Goal: Information Seeking & Learning: Understand process/instructions

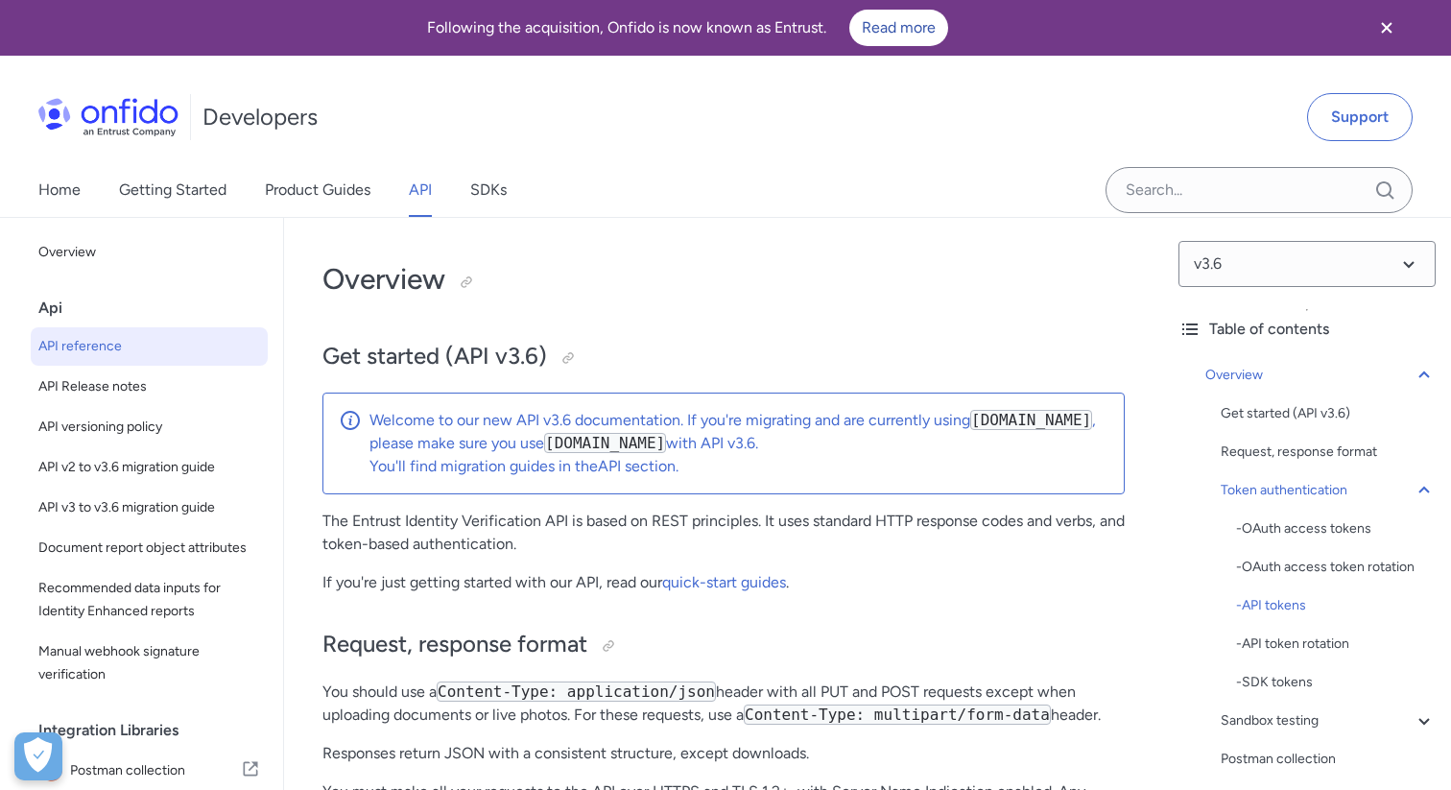
select select "language selector"
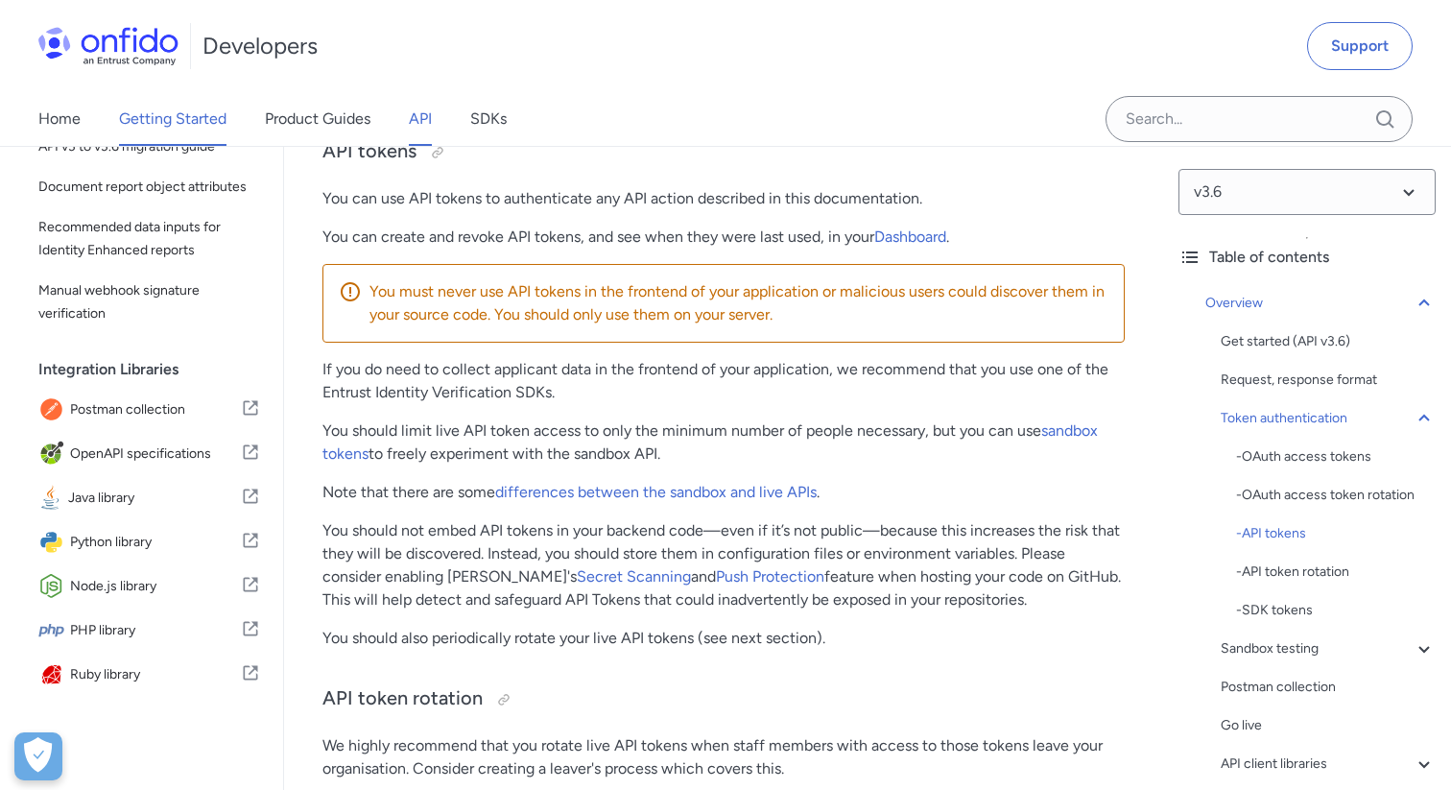
scroll to position [49, 0]
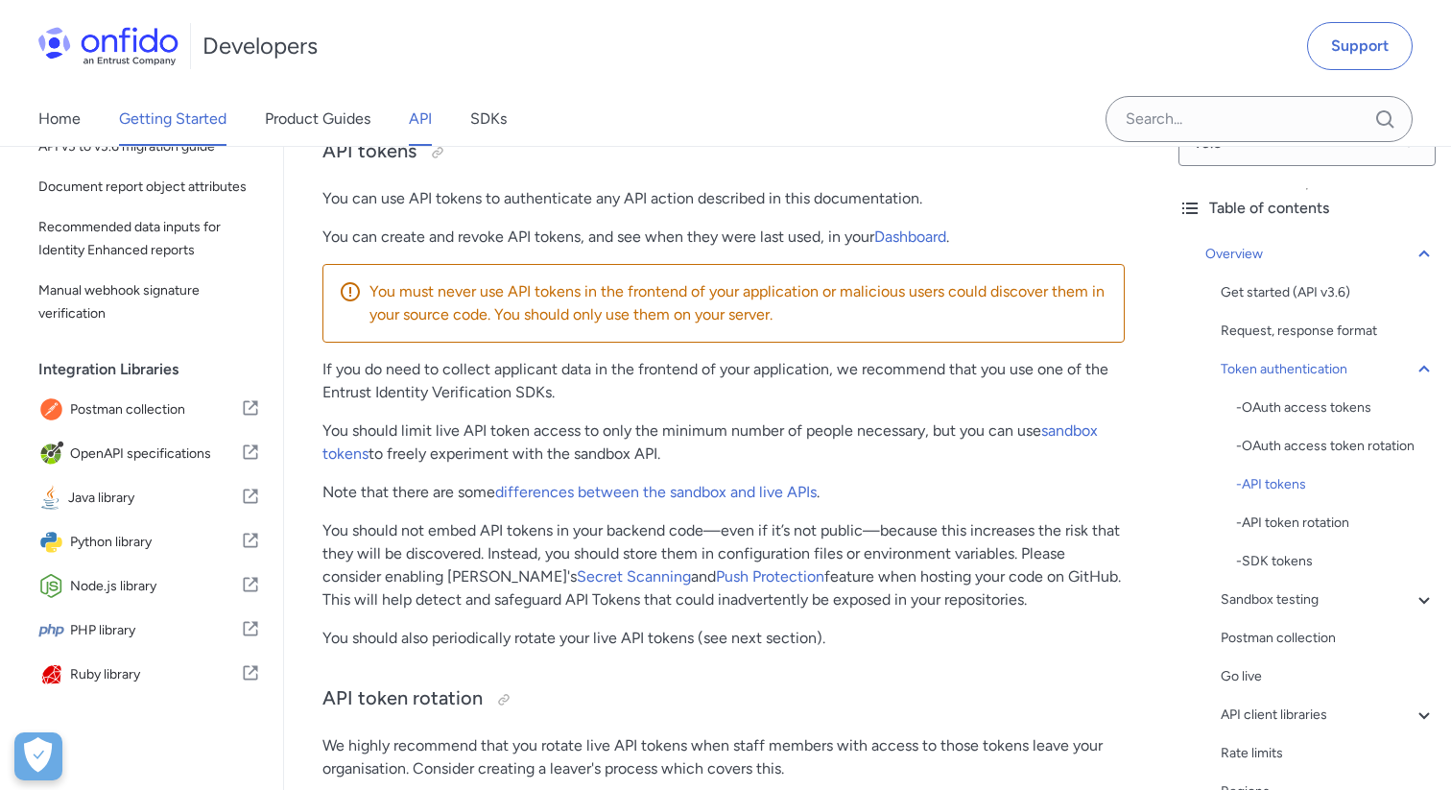
click at [202, 122] on link "Getting Started" at bounding box center [172, 119] width 107 height 54
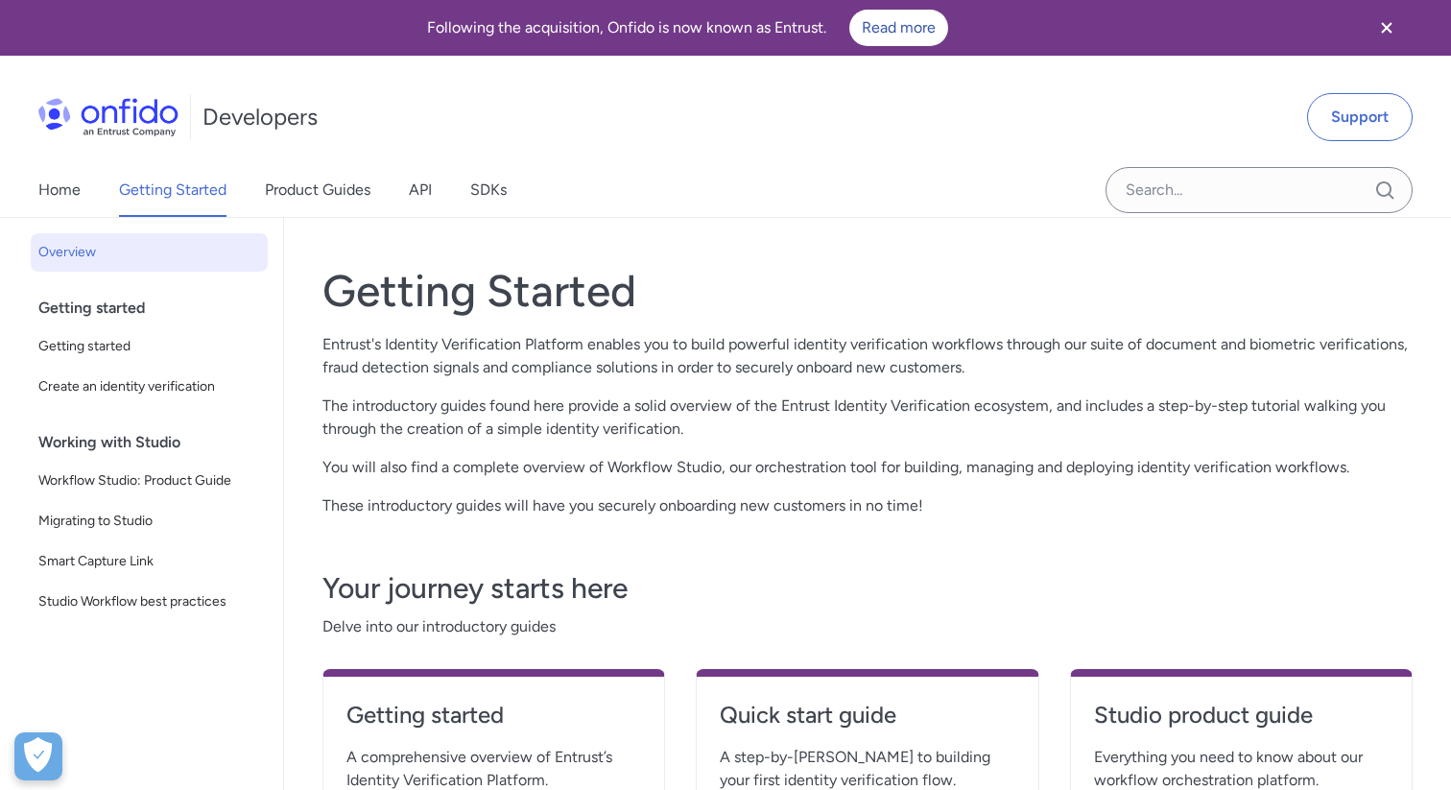
click at [580, 746] on span "A comprehensive overview of Entrust’s Identity Verification Platform." at bounding box center [493, 769] width 295 height 46
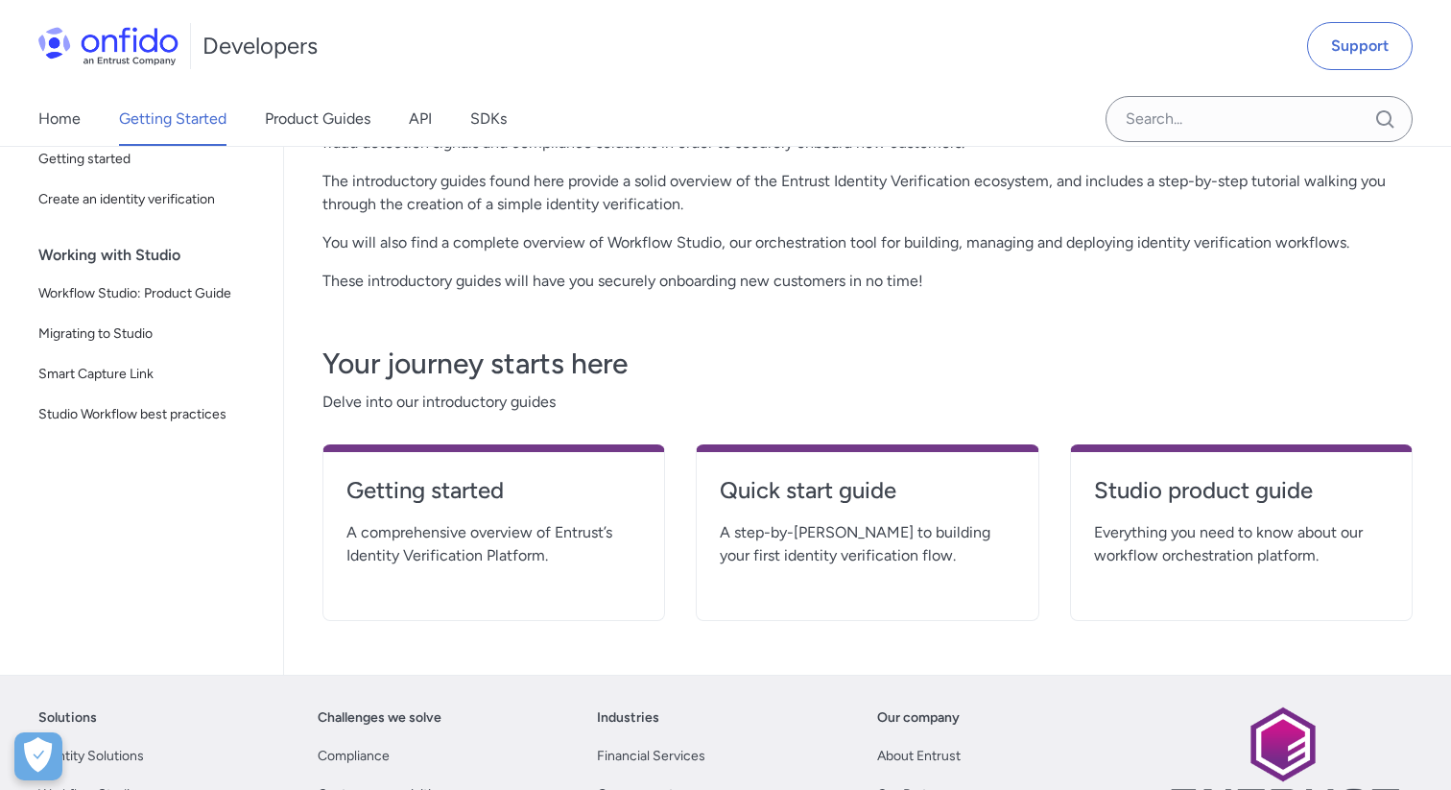
scroll to position [235, 0]
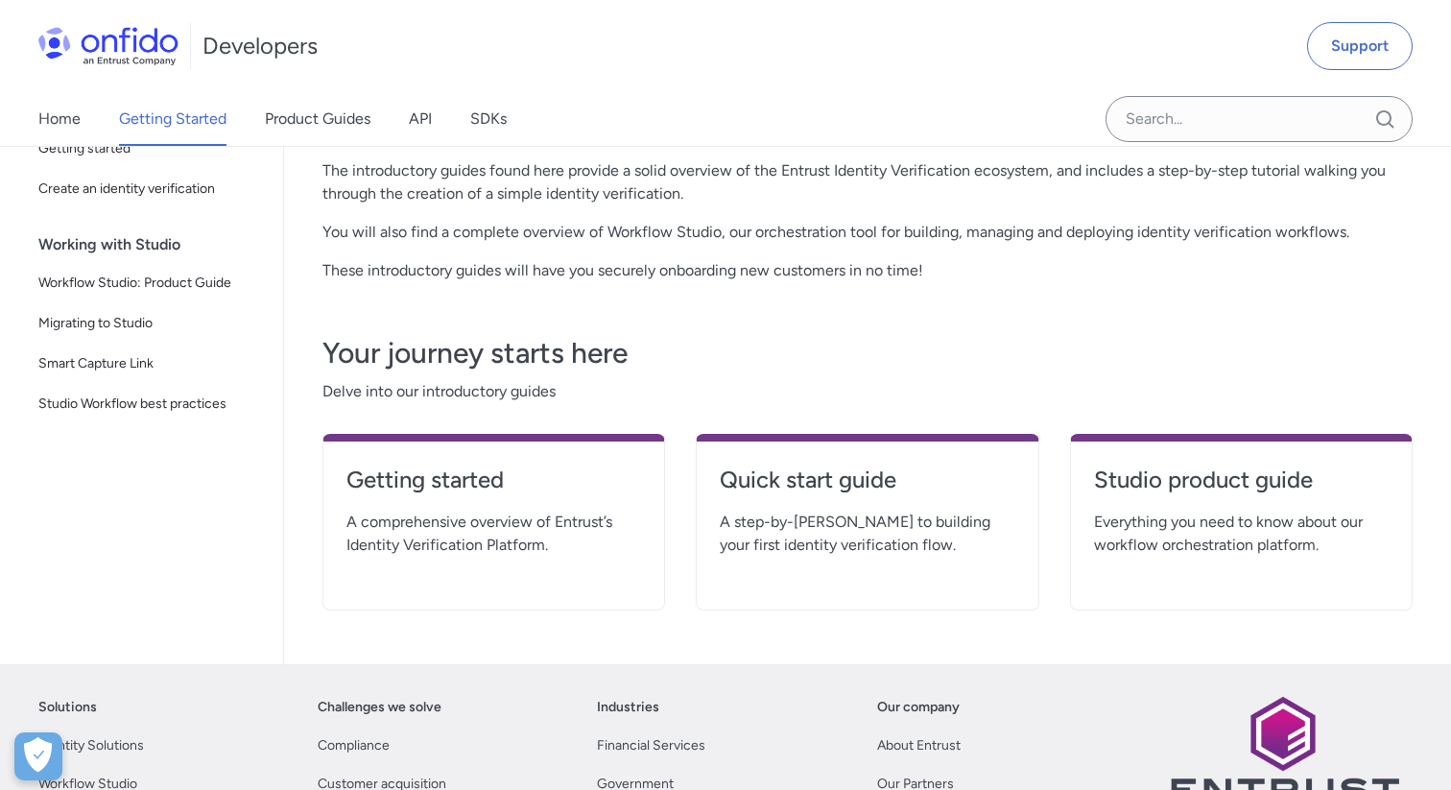
click at [853, 542] on span "A step-by-[PERSON_NAME] to building your first identity verification flow." at bounding box center [867, 533] width 295 height 46
click at [853, 480] on h4 "Quick start guide" at bounding box center [867, 479] width 295 height 31
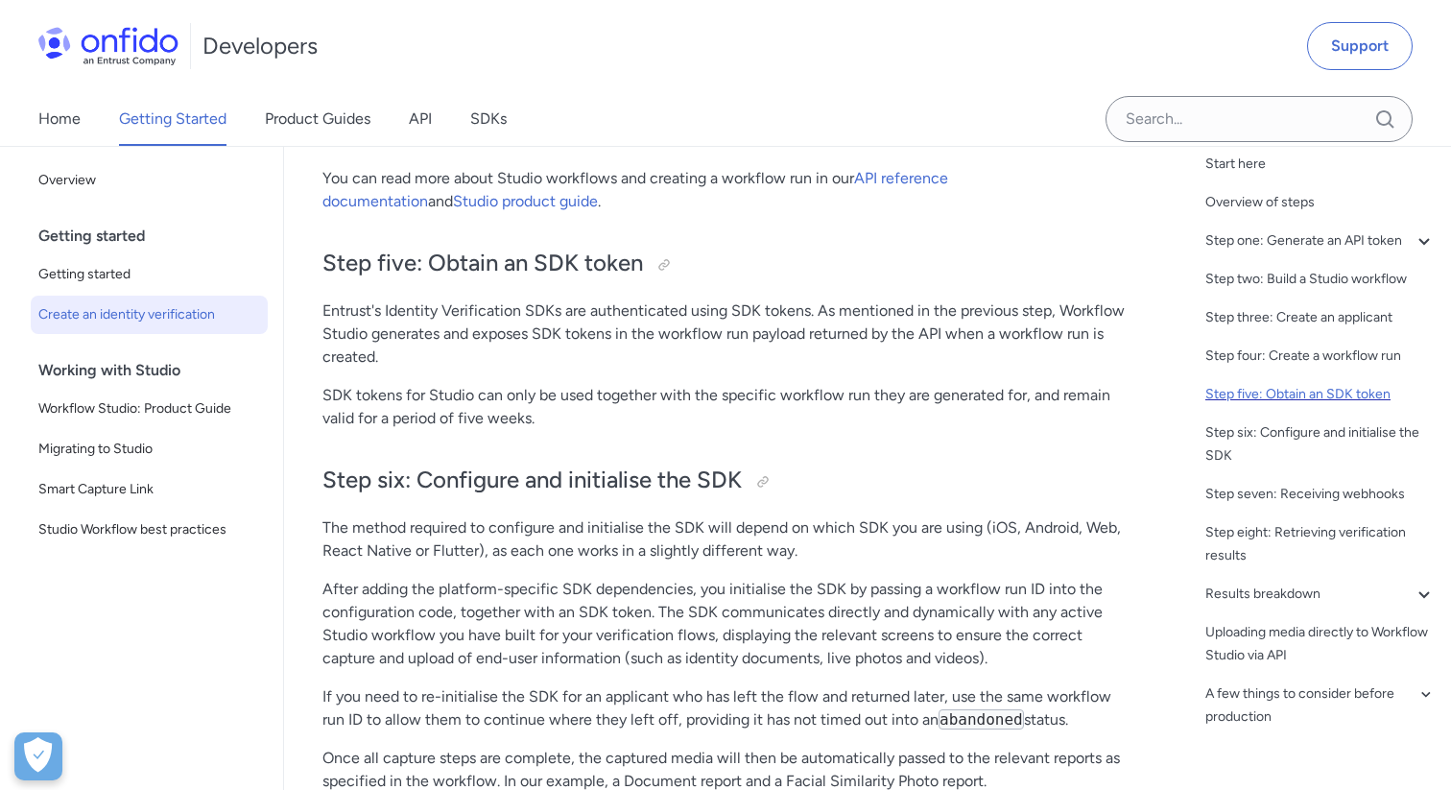
scroll to position [101, 0]
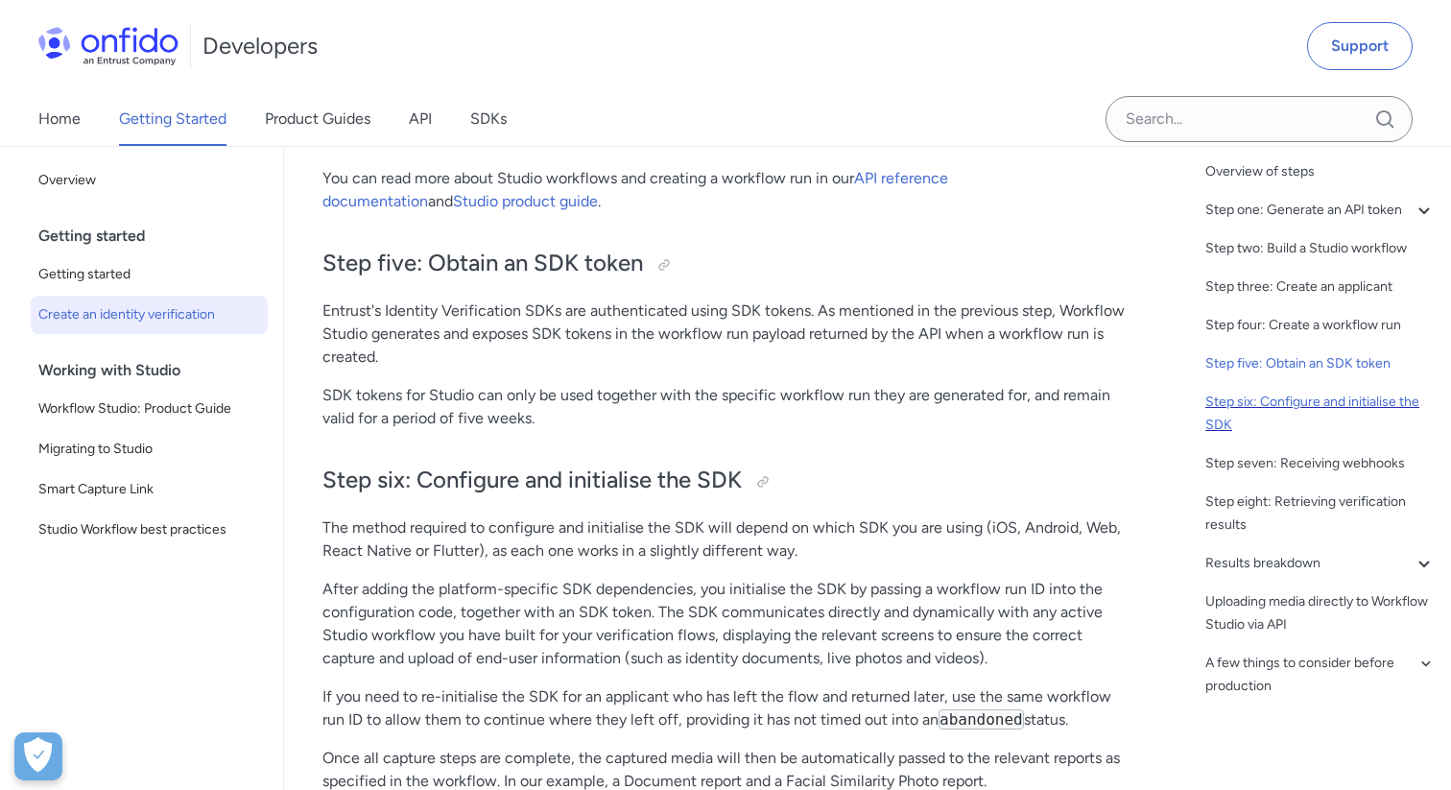
click at [1239, 403] on div "Step six: Configure and initialise the SDK" at bounding box center [1320, 414] width 230 height 46
